Goal: Information Seeking & Learning: Stay updated

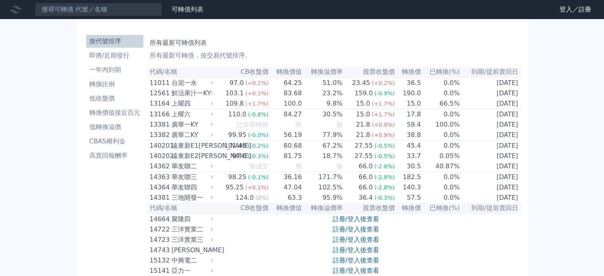
click at [578, 11] on link "登入／註冊" at bounding box center [575, 9] width 44 height 13
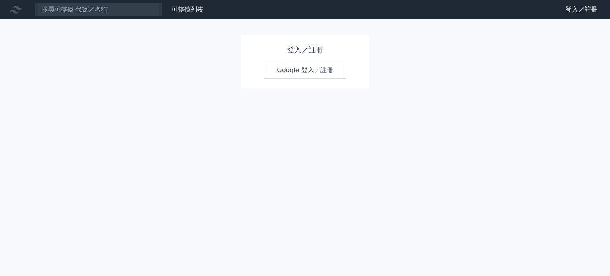
click at [317, 70] on link "Google 登入／註冊" at bounding box center [305, 70] width 83 height 17
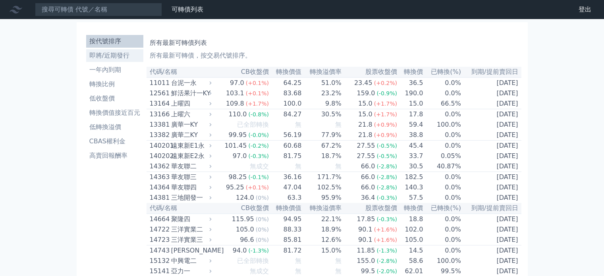
click at [114, 55] on li "即將/近期發行" at bounding box center [114, 56] width 57 height 10
